Goal: Task Accomplishment & Management: Use online tool/utility

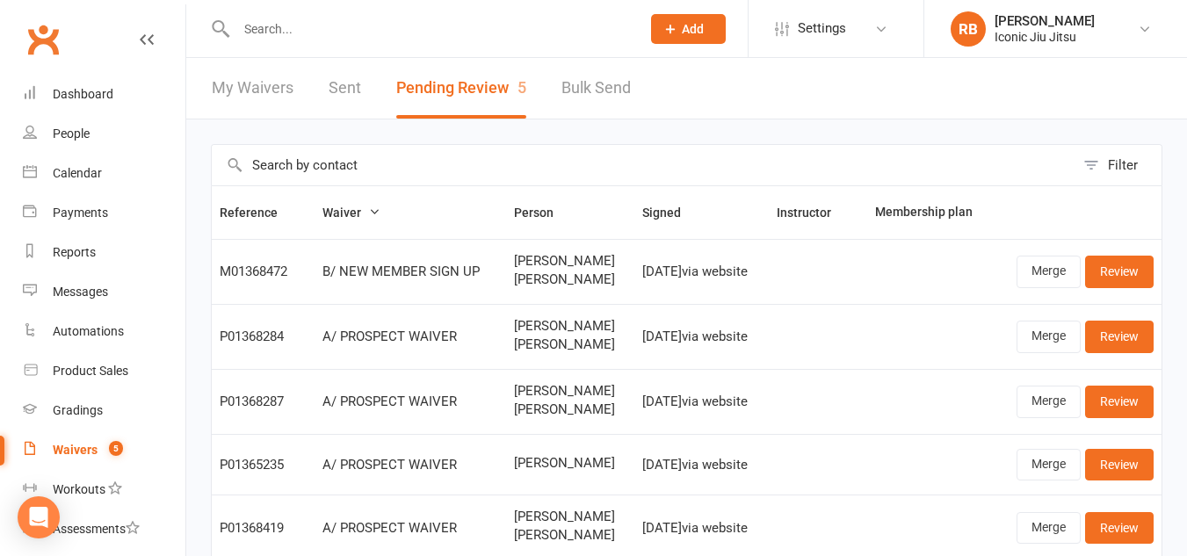
select select "100"
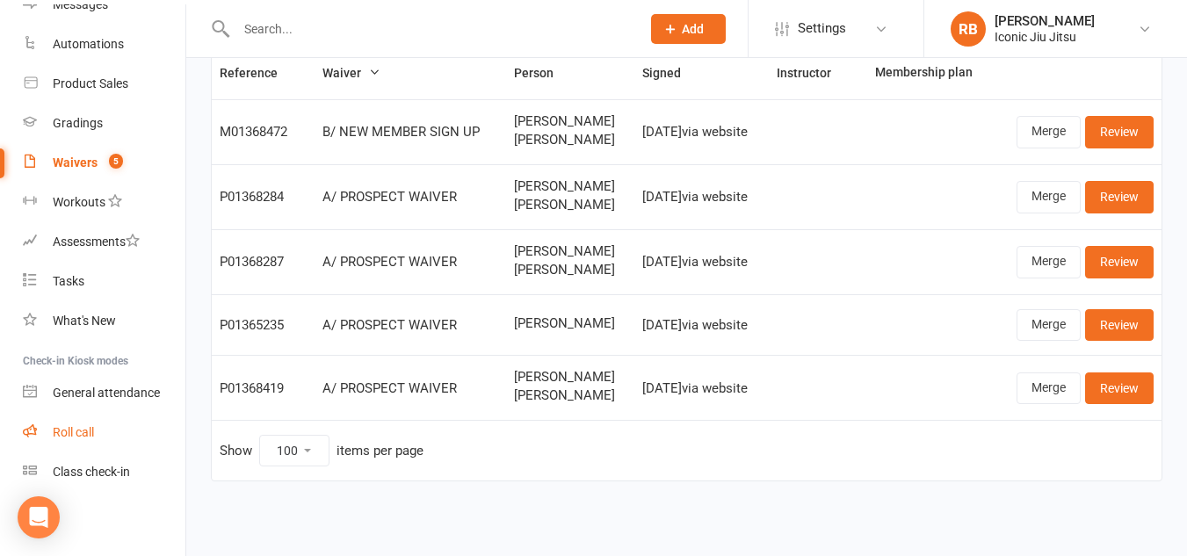
scroll to position [289, 0]
click at [76, 427] on div "Roll call" at bounding box center [73, 430] width 41 height 14
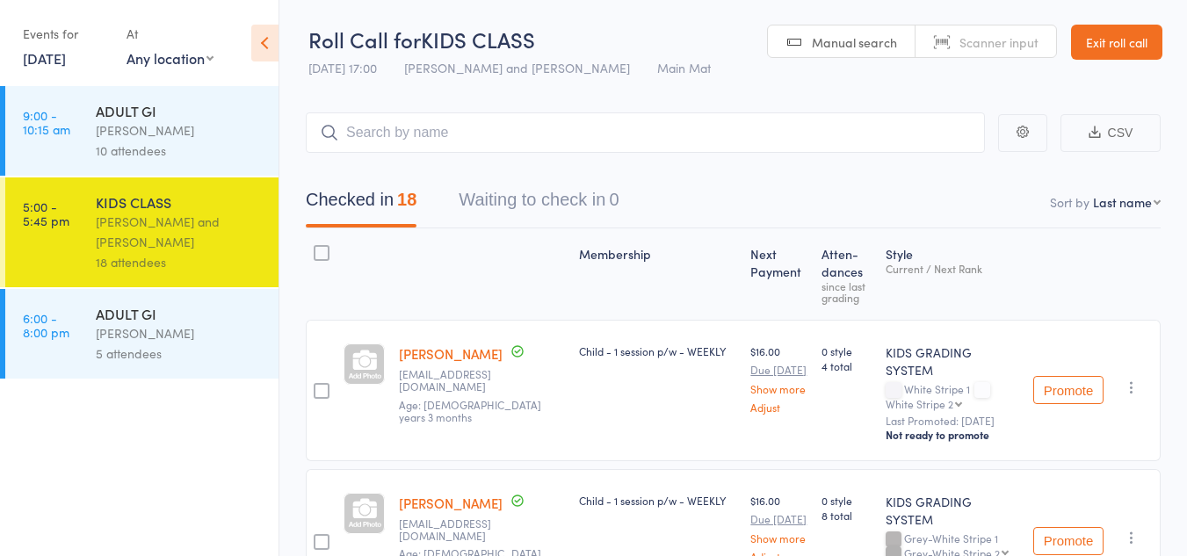
click at [1129, 200] on select "First name Last name Birthday today? Behind on payments? Check in time Next pay…" at bounding box center [1127, 202] width 68 height 18
select select "9"
click at [1093, 193] on select "First name Last name Birthday today? Behind on payments? Check in time Next pay…" at bounding box center [1127, 202] width 68 height 18
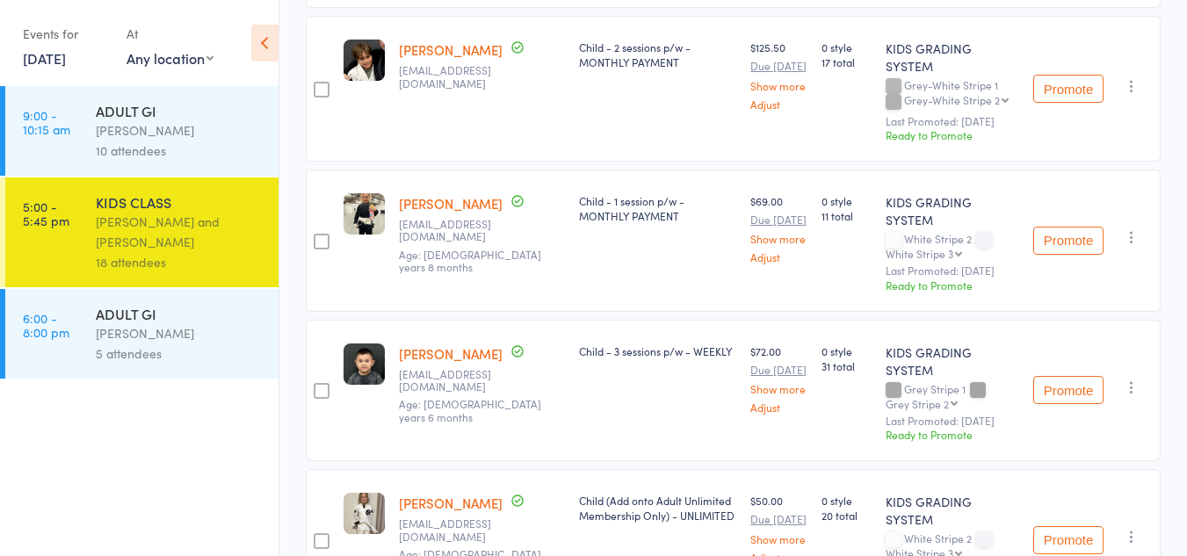
scroll to position [791, 0]
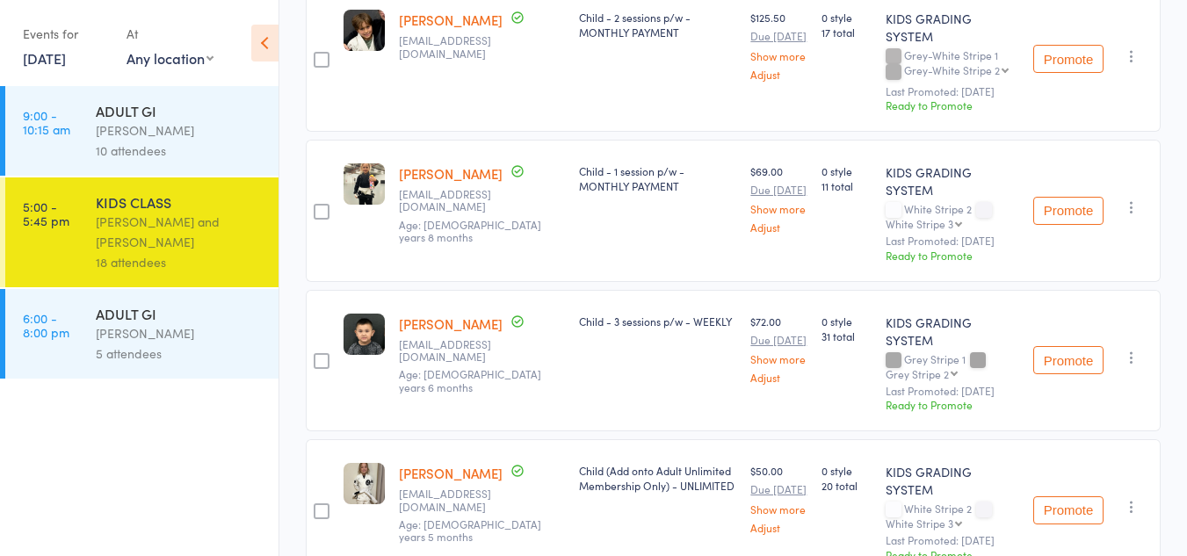
click at [1084, 346] on button "Promote" at bounding box center [1068, 360] width 70 height 28
click at [1079, 496] on button "Promote" at bounding box center [1068, 510] width 70 height 28
click at [128, 329] on div "Grant Bradshaw" at bounding box center [180, 333] width 168 height 20
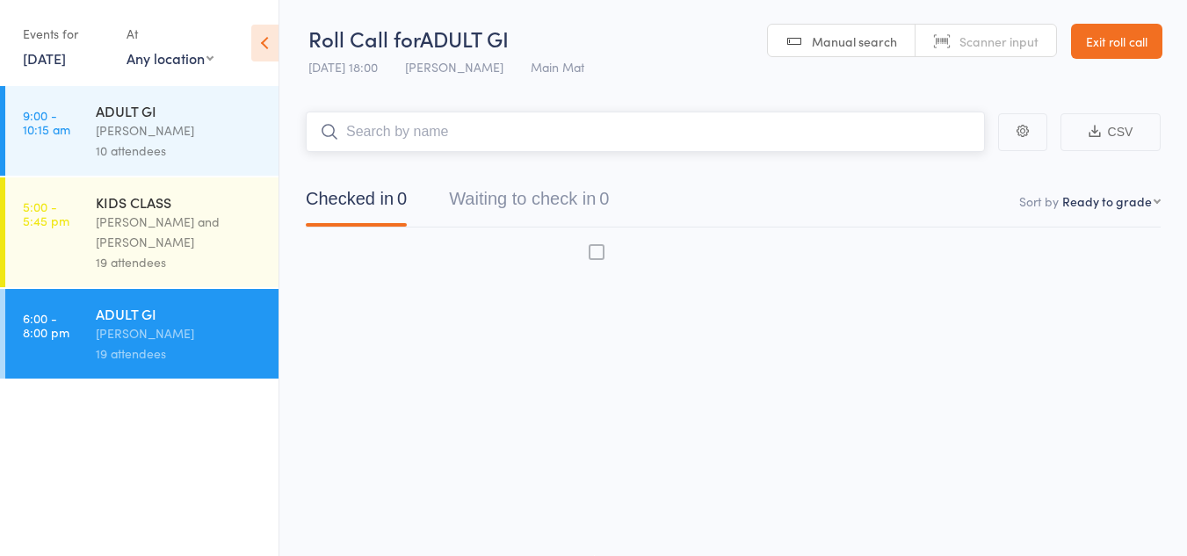
scroll to position [1, 0]
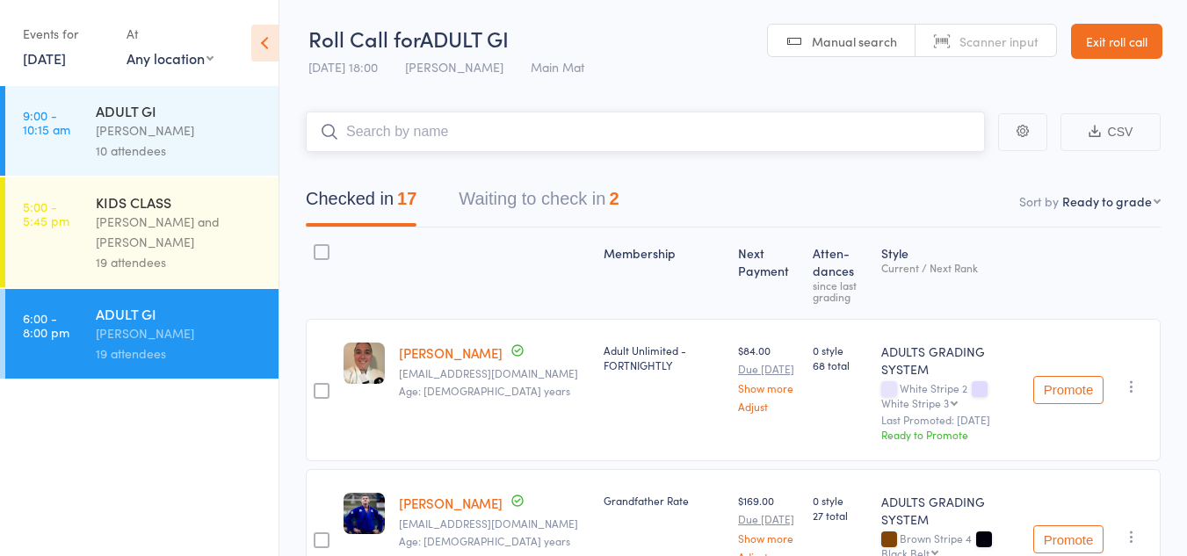
click at [586, 206] on button "Waiting to check in 2" at bounding box center [539, 203] width 160 height 47
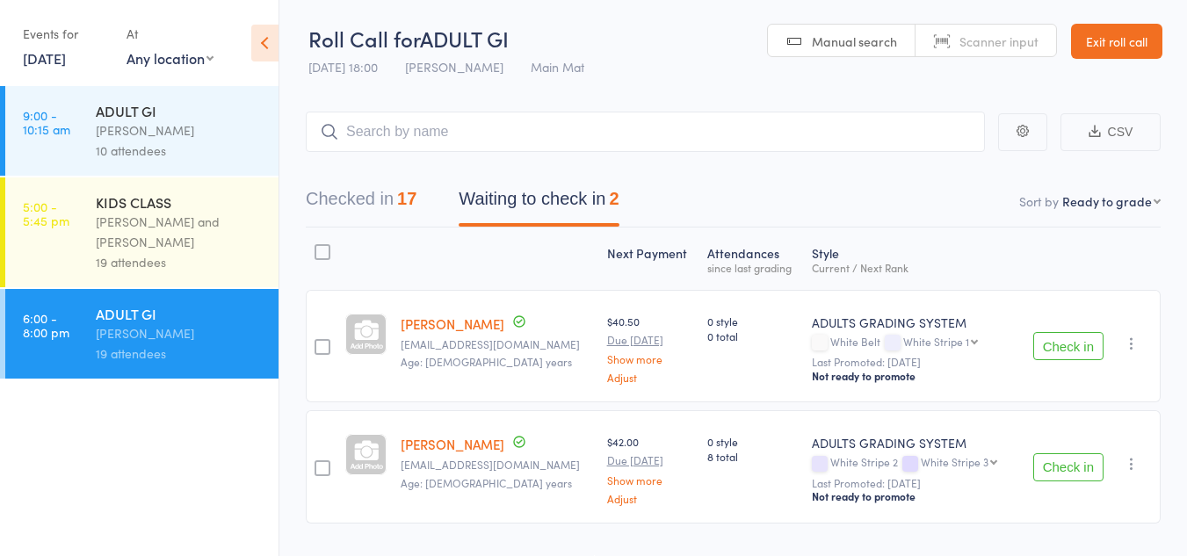
click at [1074, 347] on button "Check in" at bounding box center [1068, 346] width 70 height 28
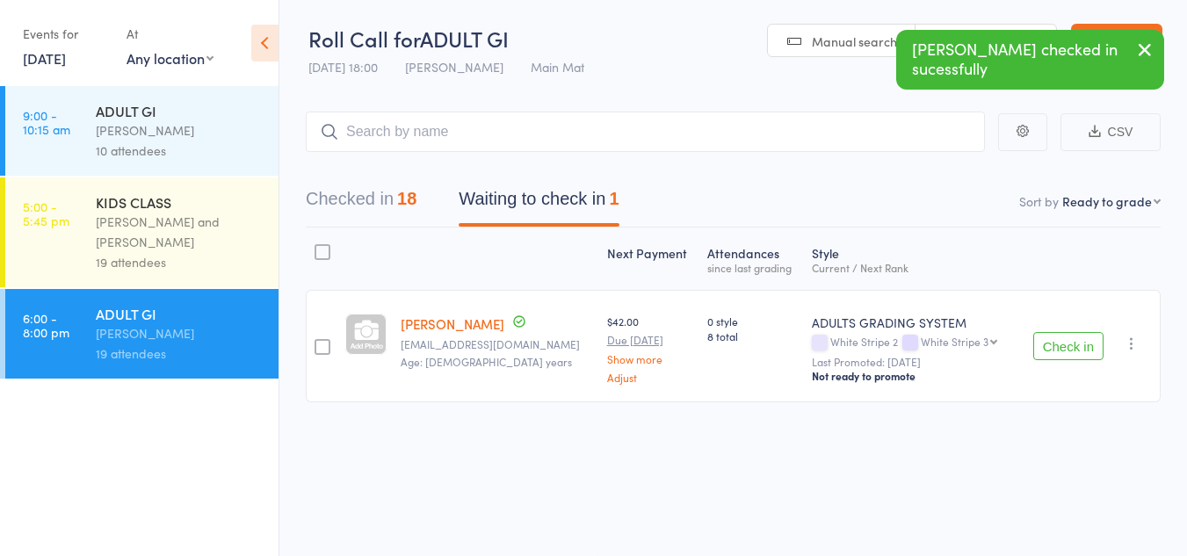
click at [1096, 352] on button "Check in" at bounding box center [1068, 346] width 70 height 28
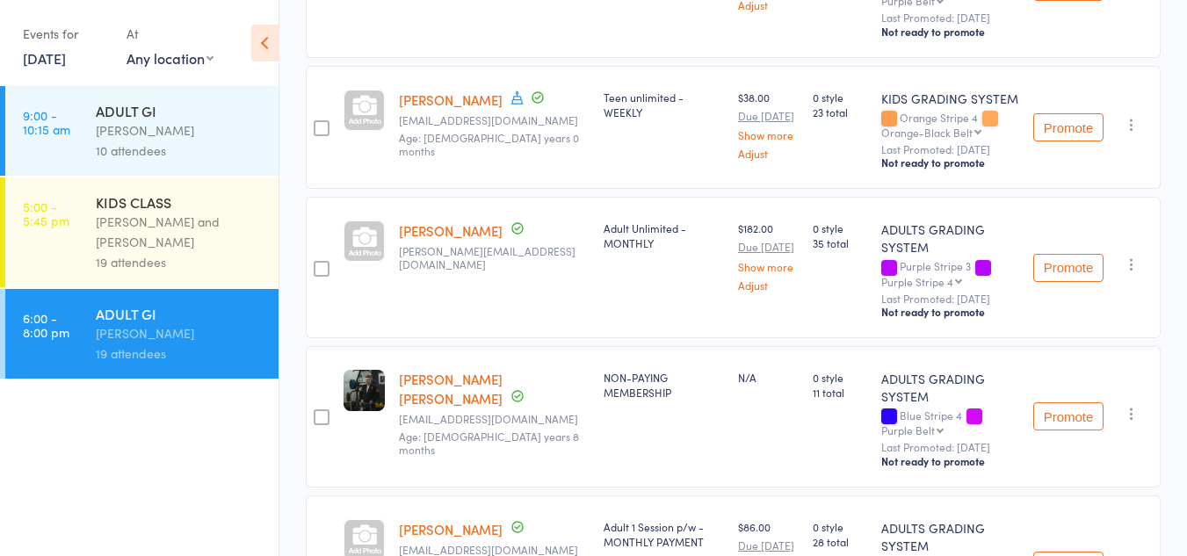
scroll to position [2196, 0]
